Goal: Task Accomplishment & Management: Manage account settings

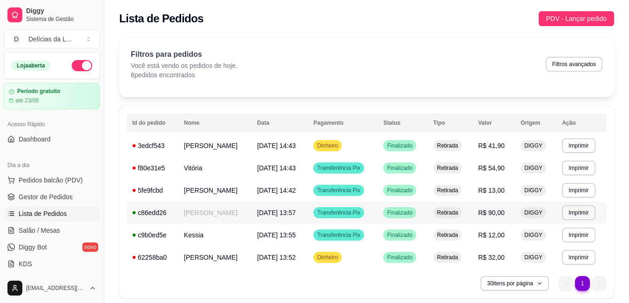
scroll to position [32, 0]
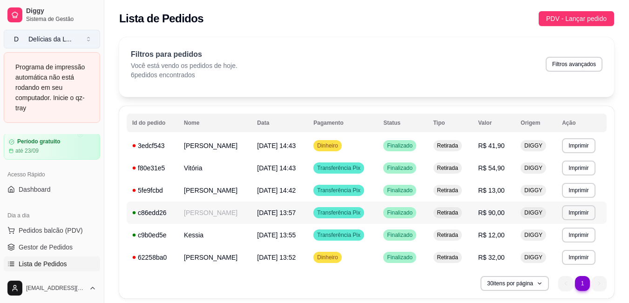
click at [90, 41] on button "D Delícias da L ..." at bounding box center [52, 39] width 96 height 19
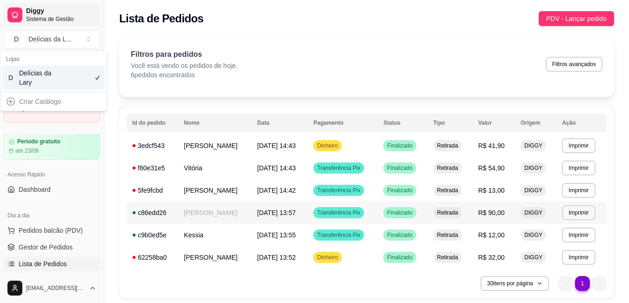
click at [82, 16] on span "Sistema de Gestão" at bounding box center [61, 18] width 70 height 7
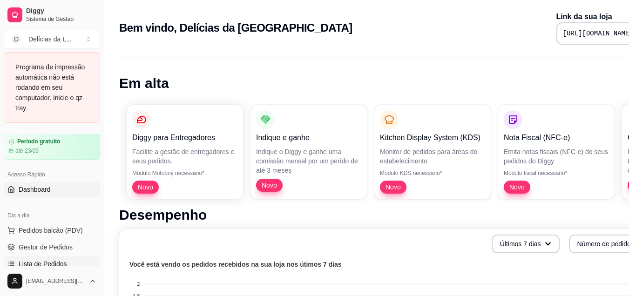
click at [59, 260] on span "Lista de Pedidos" at bounding box center [43, 263] width 48 height 9
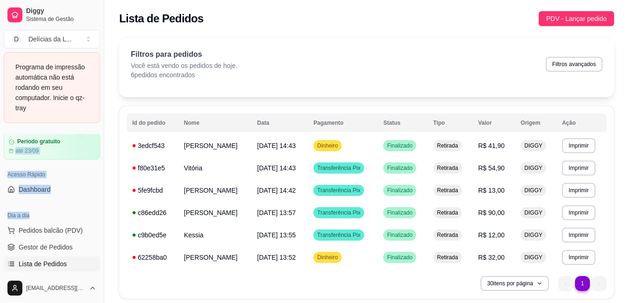
drag, startPoint x: 85, startPoint y: 202, endPoint x: 0, endPoint y: 144, distance: 102.7
click at [0, 144] on div "Loja aberta Período gratuito até 23/09 Acesso Rápido Dashboard Dia a dia Pedido…" at bounding box center [52, 203] width 104 height 139
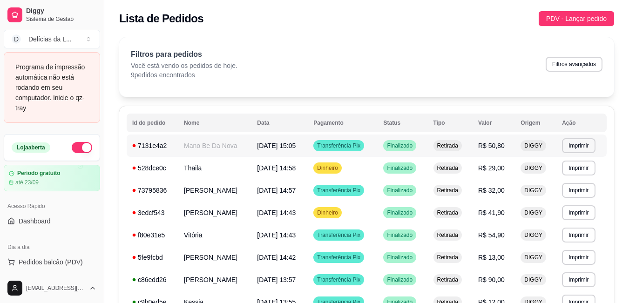
click at [219, 149] on td "Mano Be Da Nova" at bounding box center [214, 145] width 73 height 22
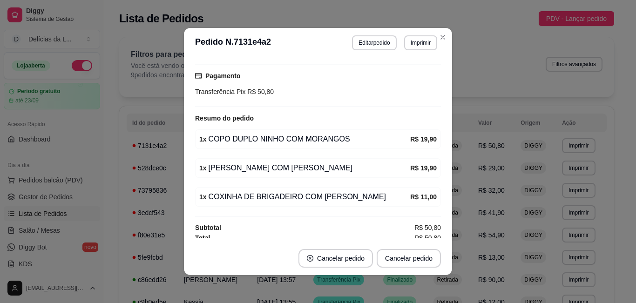
scroll to position [149, 0]
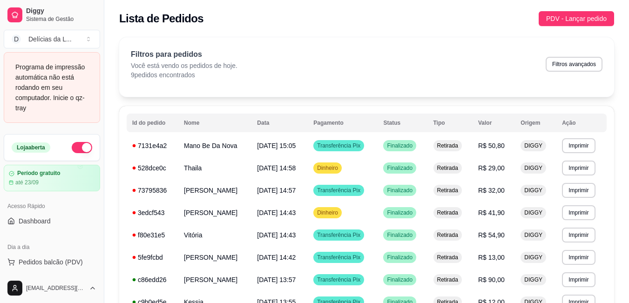
click at [85, 148] on button "button" at bounding box center [82, 147] width 20 height 11
click at [74, 150] on button "button" at bounding box center [82, 147] width 20 height 11
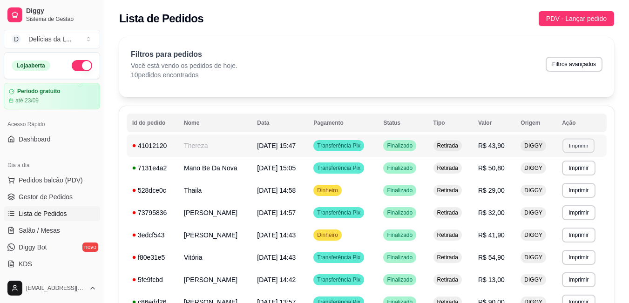
click at [571, 145] on button "Imprimir" at bounding box center [578, 145] width 32 height 14
click at [295, 146] on span "[DATE] 15:47" at bounding box center [276, 145] width 39 height 7
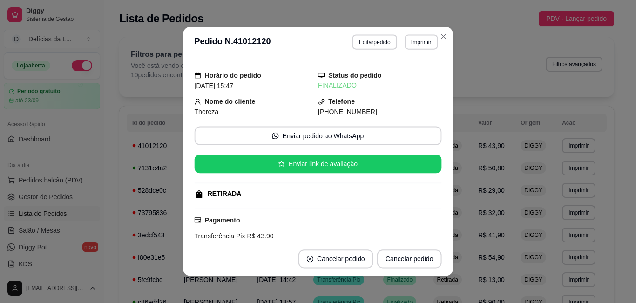
click at [300, 146] on div "Horário do pedido [DATE] 15:47 Status do pedido FINALIZADO Nome do cliente Ther…" at bounding box center [317, 149] width 247 height 177
